Goal: Find specific page/section: Find specific page/section

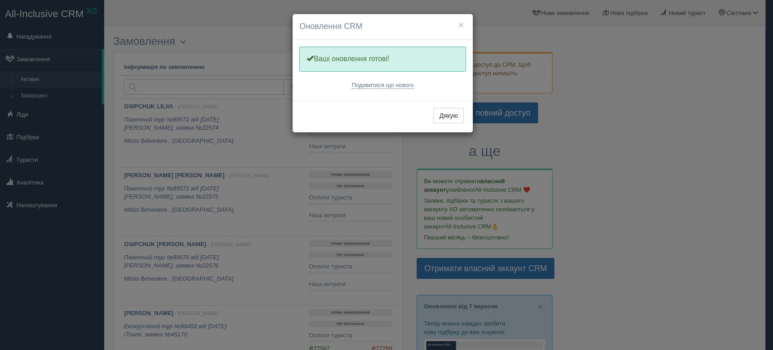
click at [149, 85] on div "× Оновлення CRM Одну хвилинку, оновлюємо Вашу CRM Ваші оновлення готові! Подиви…" at bounding box center [386, 175] width 773 height 350
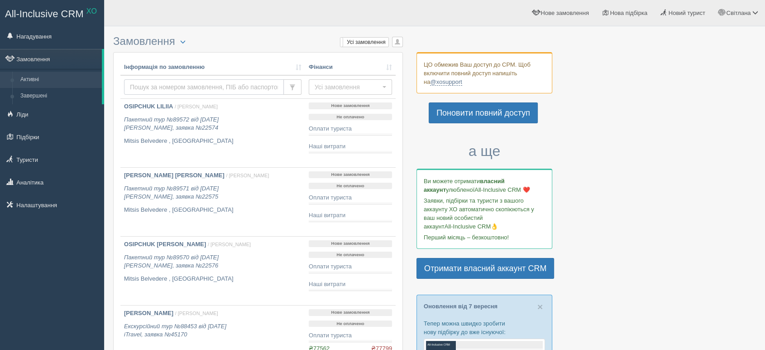
click at [149, 85] on input "text" at bounding box center [204, 86] width 160 height 15
type input "tarh"
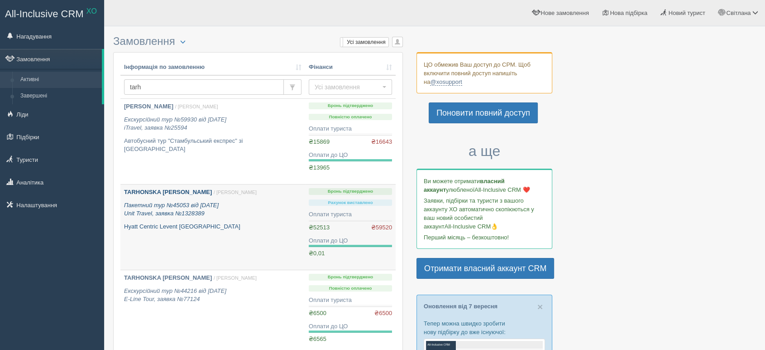
click at [138, 192] on b "TARHONSKA [PERSON_NAME]" at bounding box center [168, 191] width 88 height 7
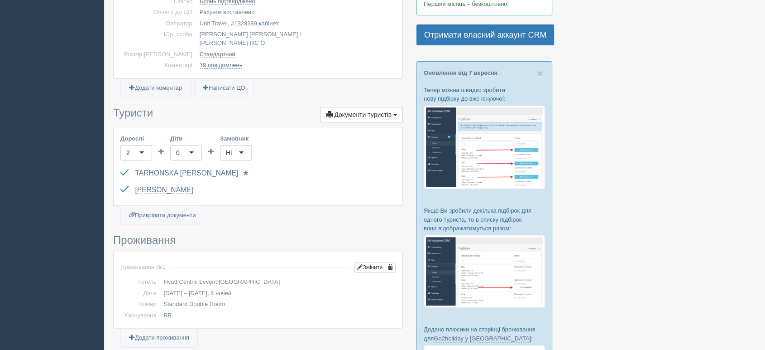
scroll to position [251, 0]
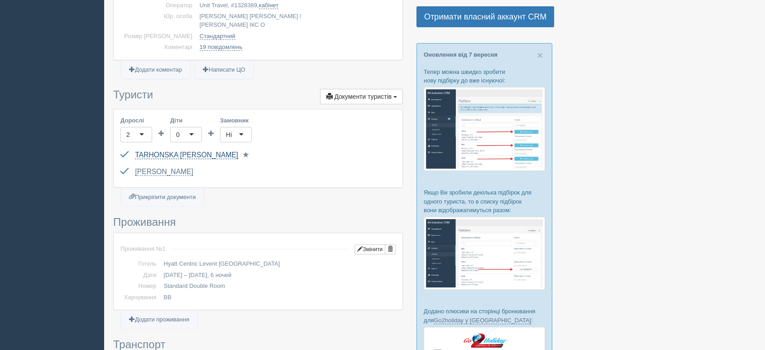
click at [160, 151] on link "TARHONSKA ZOIA" at bounding box center [186, 155] width 103 height 8
